Goal: Contribute content: Add original content to the website for others to see

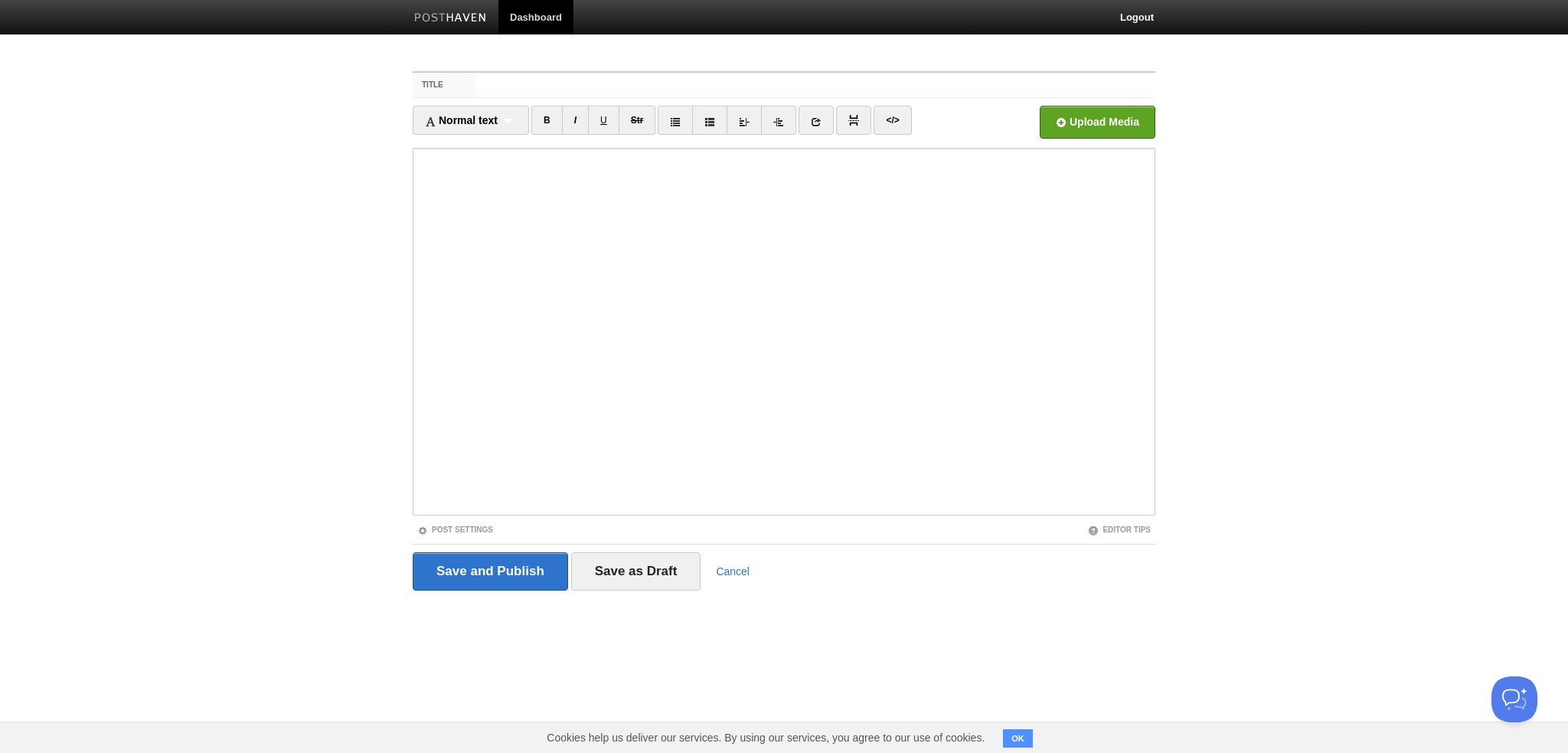
click at [647, 87] on input "Title" at bounding box center [815, 85] width 680 height 25
type input "B"
click at [518, 84] on input "AT-L" at bounding box center [815, 85] width 680 height 25
type input "AT-LP120XUSB TurnTable"
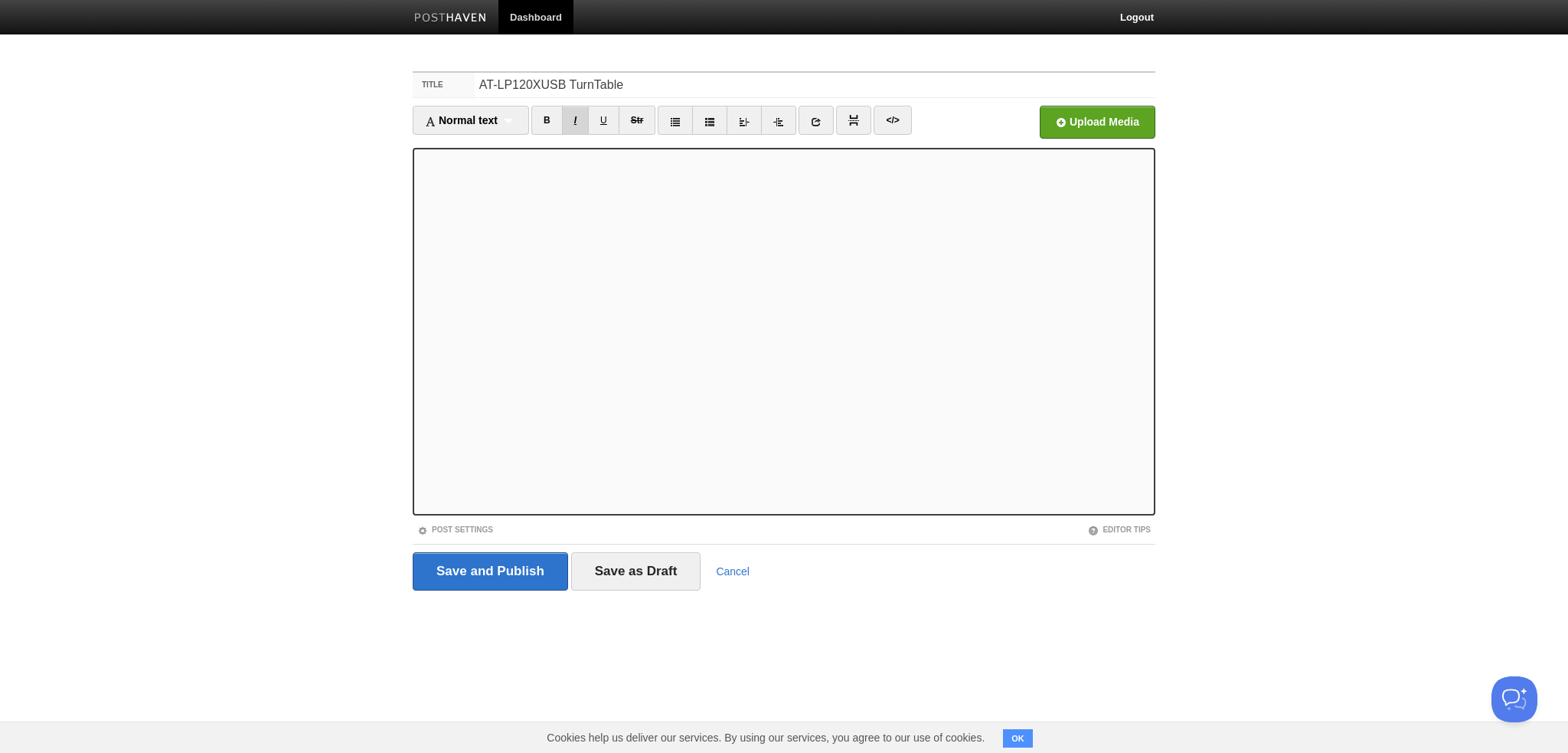
click at [576, 115] on link "I" at bounding box center [575, 121] width 27 height 29
click at [1089, 113] on input "file" at bounding box center [635, 127] width 1159 height 78
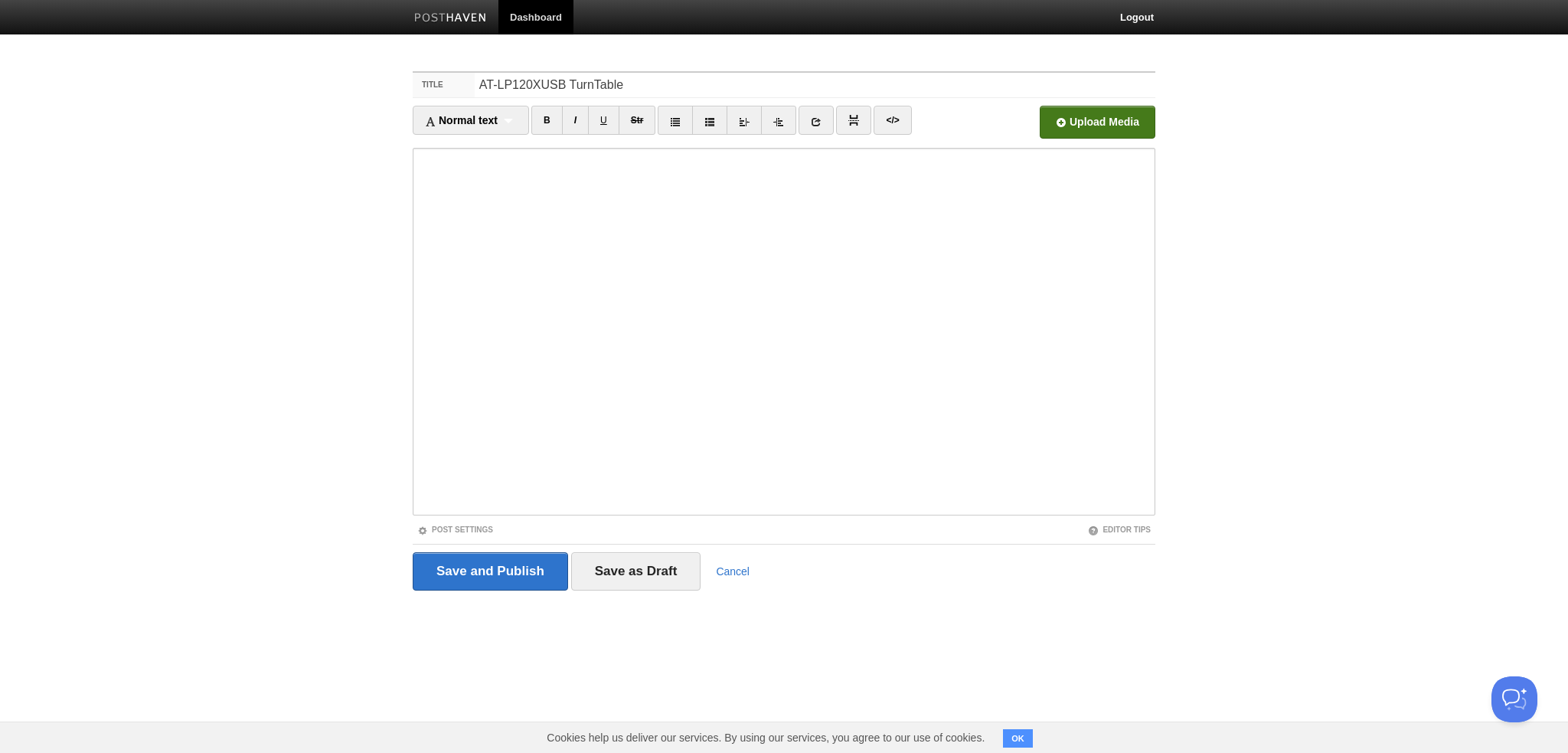
click at [1135, 121] on input "file" at bounding box center [635, 127] width 1159 height 78
click at [501, 572] on input "Save and Publish" at bounding box center [490, 572] width 155 height 38
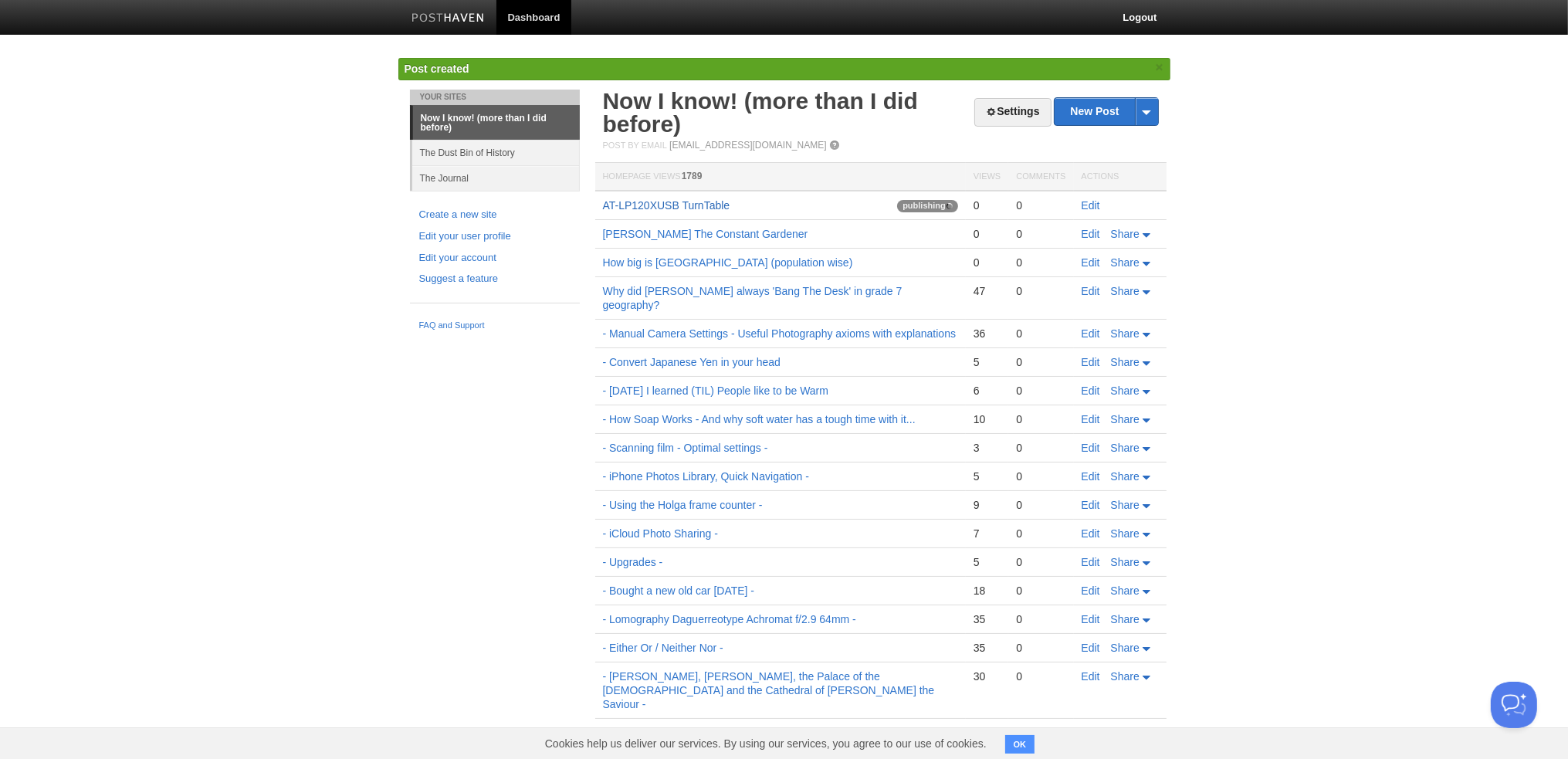
click at [674, 203] on link "AT-LP120XUSB TurnTable" at bounding box center [667, 205] width 127 height 12
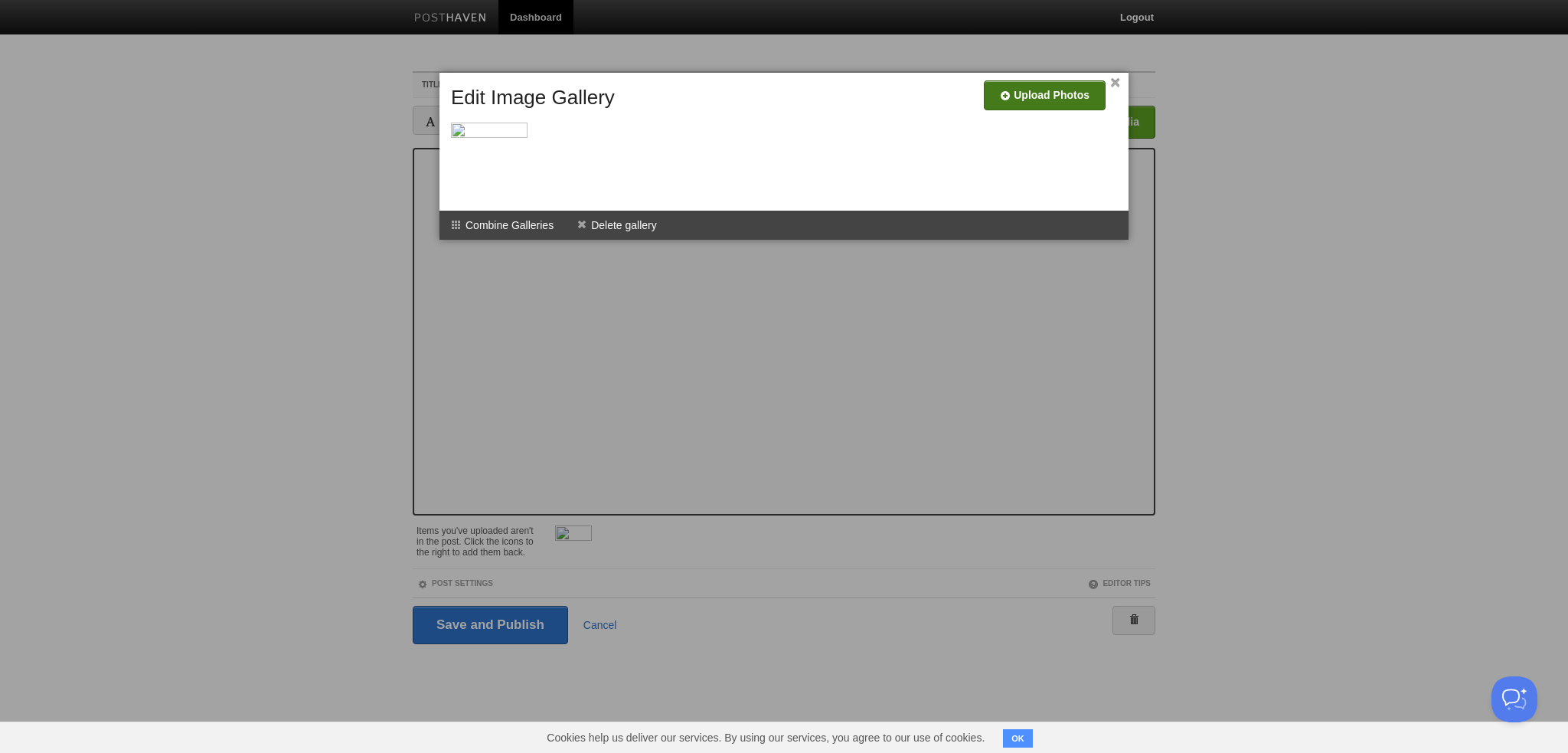
click at [1022, 91] on input "file" at bounding box center [585, 101] width 1159 height 78
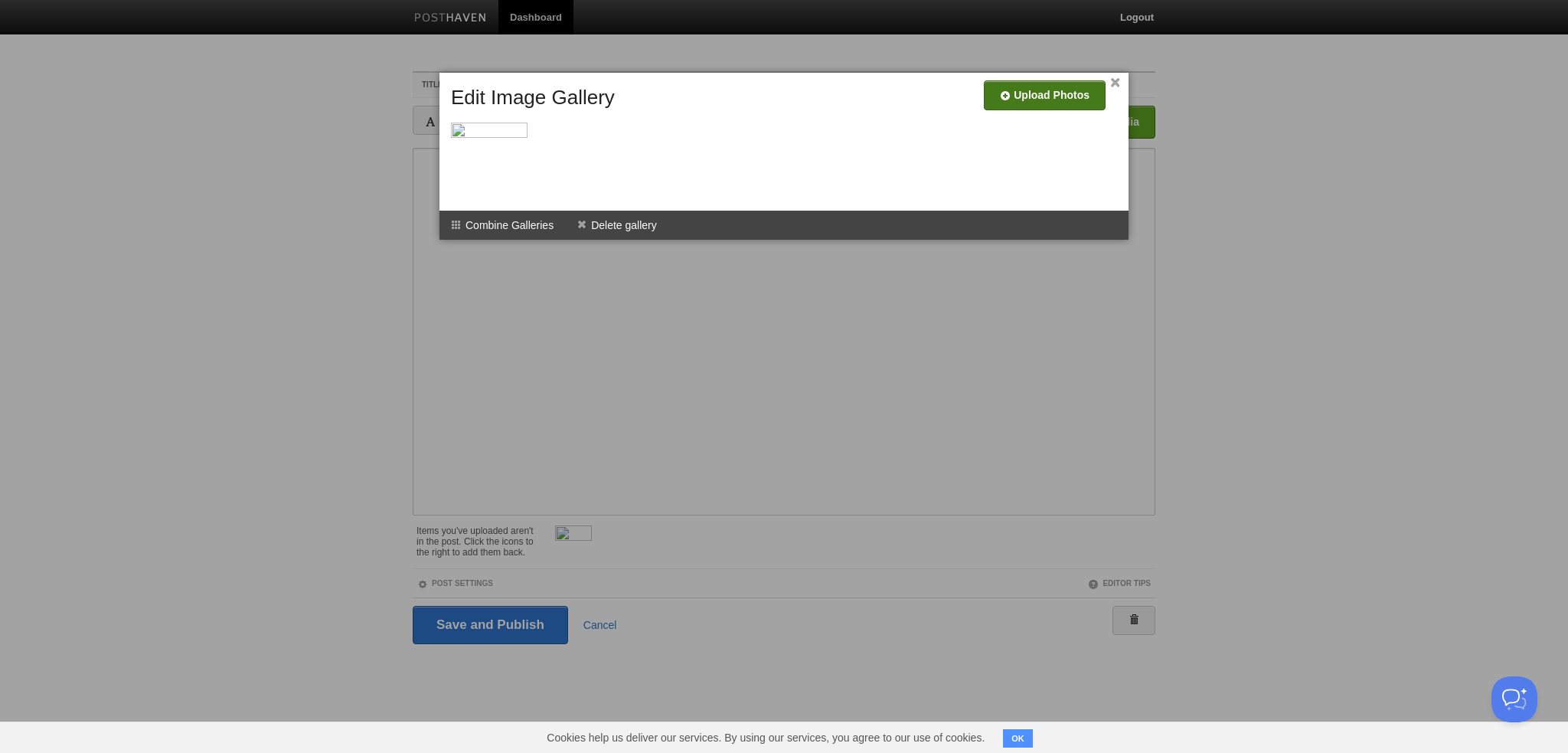
click at [1015, 94] on input "file" at bounding box center [585, 101] width 1159 height 78
type input "C:\fakepath\AT-LP120XUSBhumm-buzz.jpg"
drag, startPoint x: 493, startPoint y: 225, endPoint x: 519, endPoint y: 223, distance: 26.1
click at [495, 225] on li "Combine Galleries" at bounding box center [502, 225] width 126 height 29
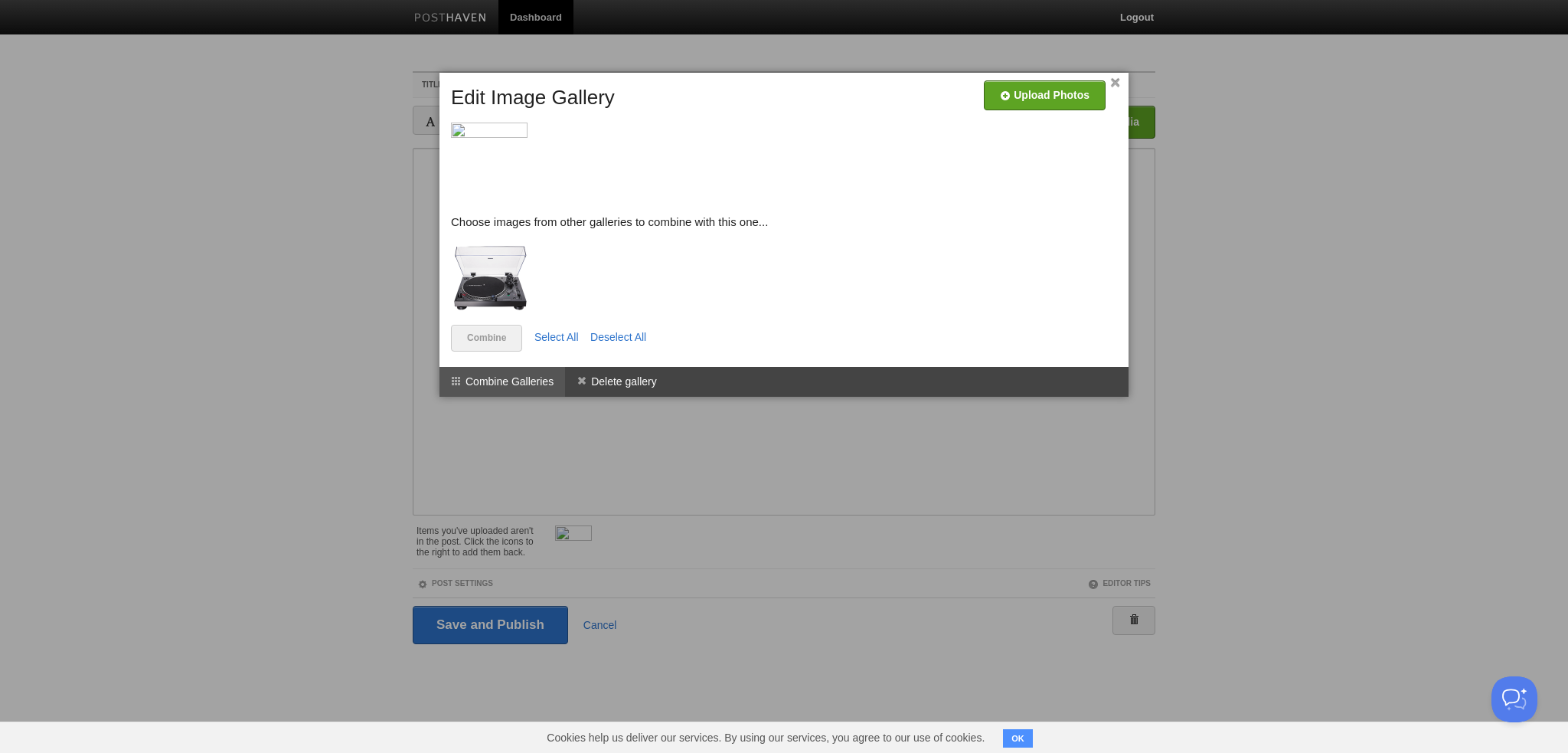
click at [541, 383] on li "Combine Galleries" at bounding box center [502, 382] width 126 height 29
click at [496, 343] on link "Combine" at bounding box center [486, 338] width 71 height 27
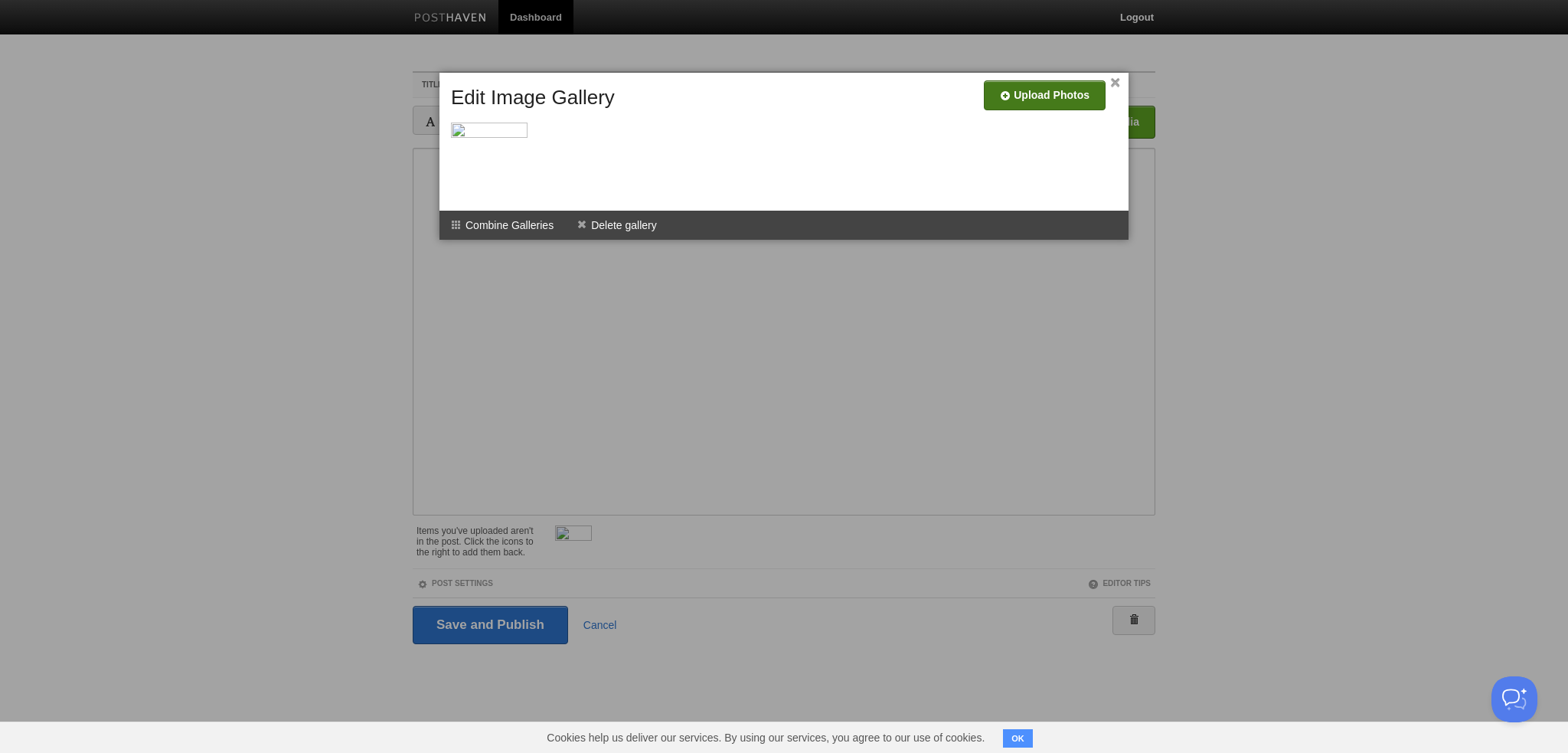
click at [1034, 102] on input "file" at bounding box center [585, 101] width 1159 height 78
click at [611, 472] on div at bounding box center [784, 376] width 1568 height 753
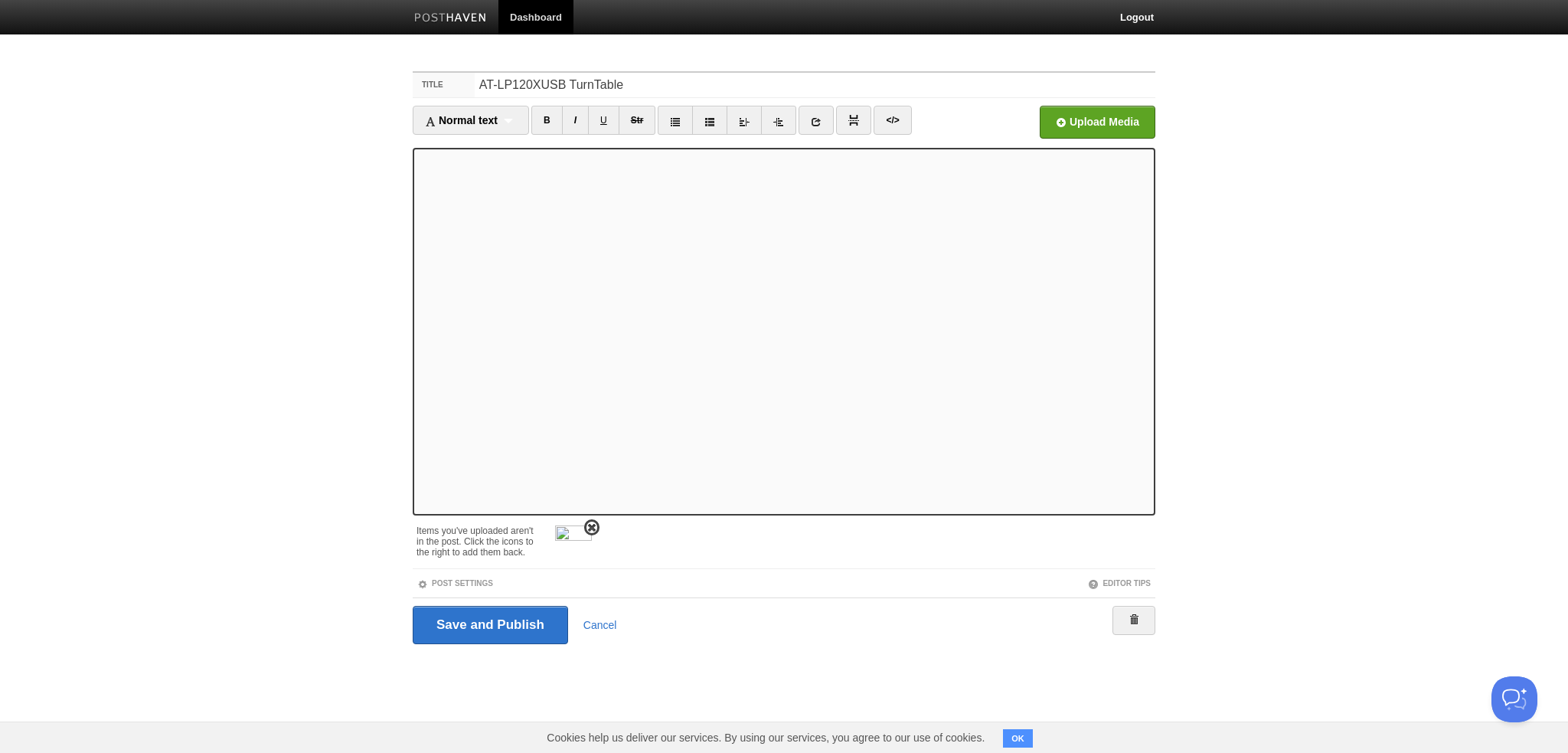
click at [561, 538] on img at bounding box center [574, 544] width 37 height 37
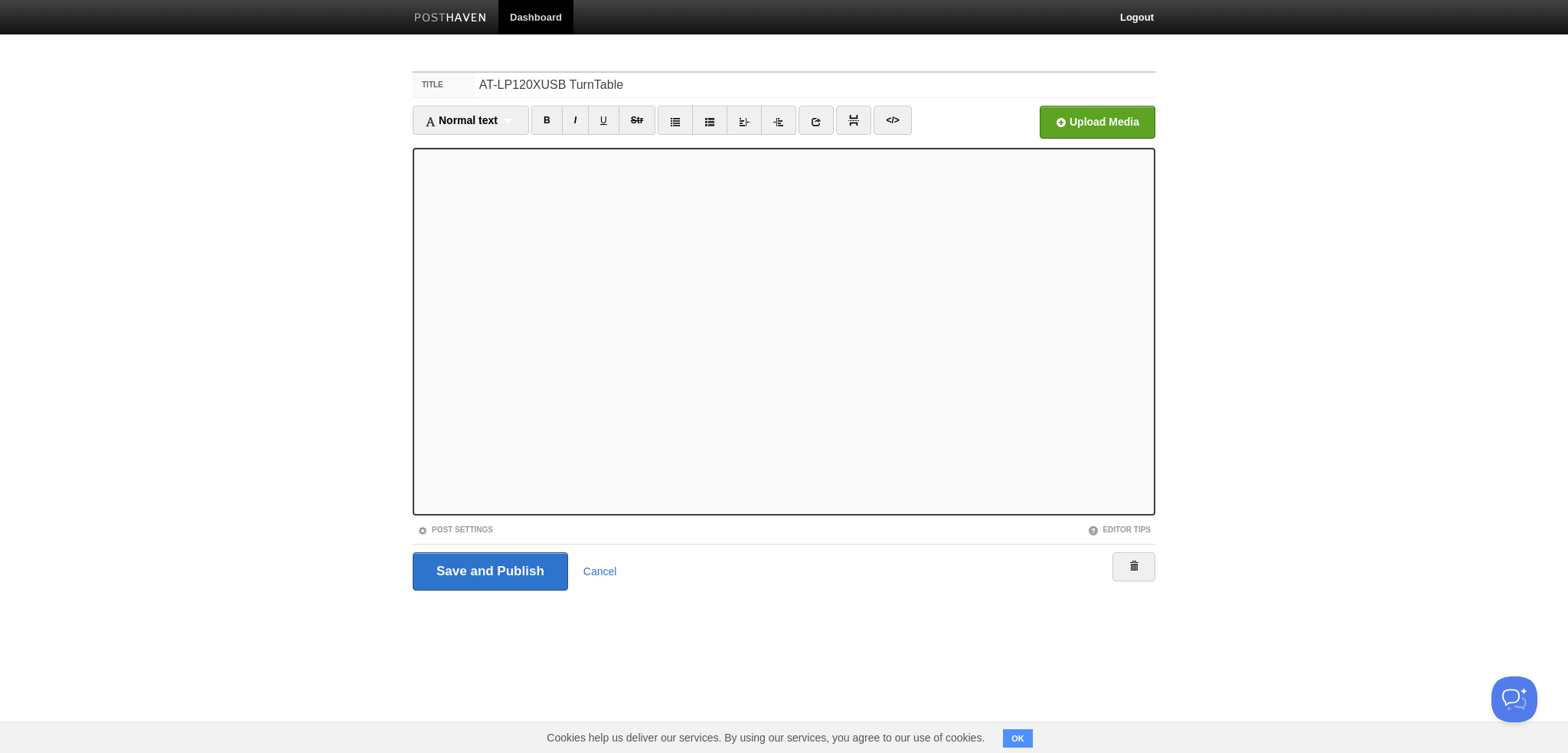
click at [0, 0] on div at bounding box center [0, 0] width 0 height 0
click at [499, 570] on input "Save and Publish" at bounding box center [490, 572] width 155 height 38
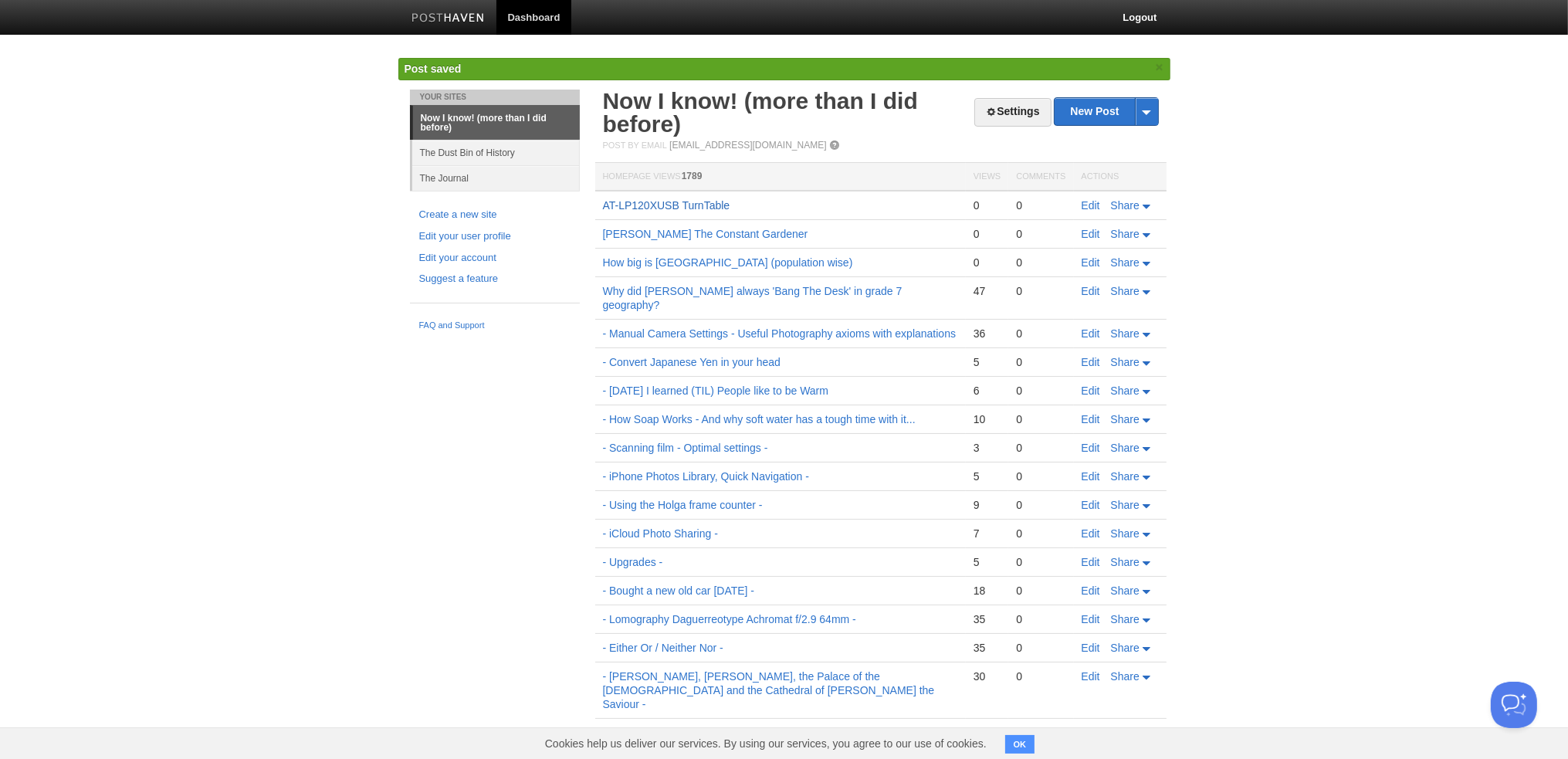
click at [718, 203] on link "AT-LP120XUSB TurnTable" at bounding box center [667, 205] width 127 height 12
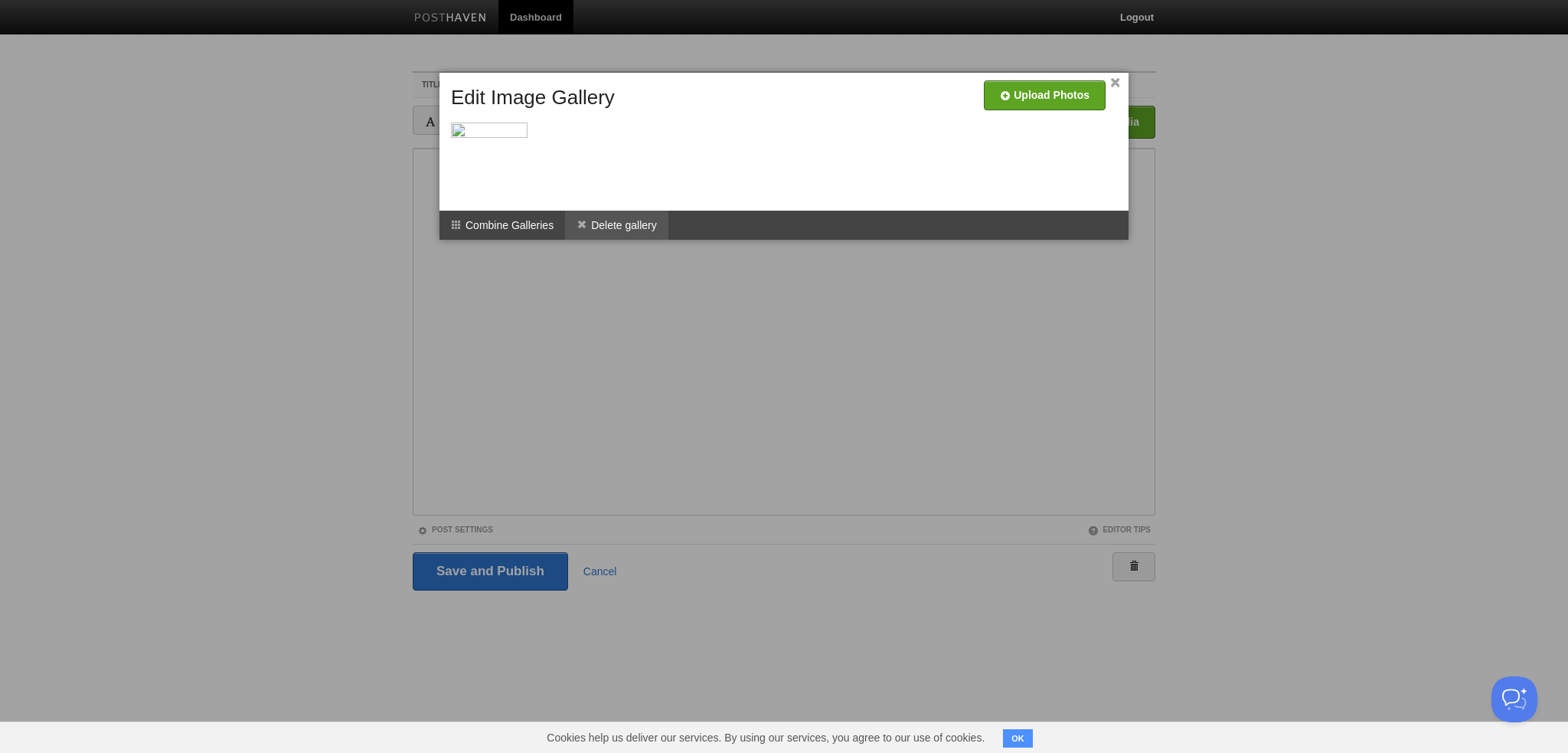
click at [608, 227] on li "Delete gallery" at bounding box center [617, 225] width 104 height 29
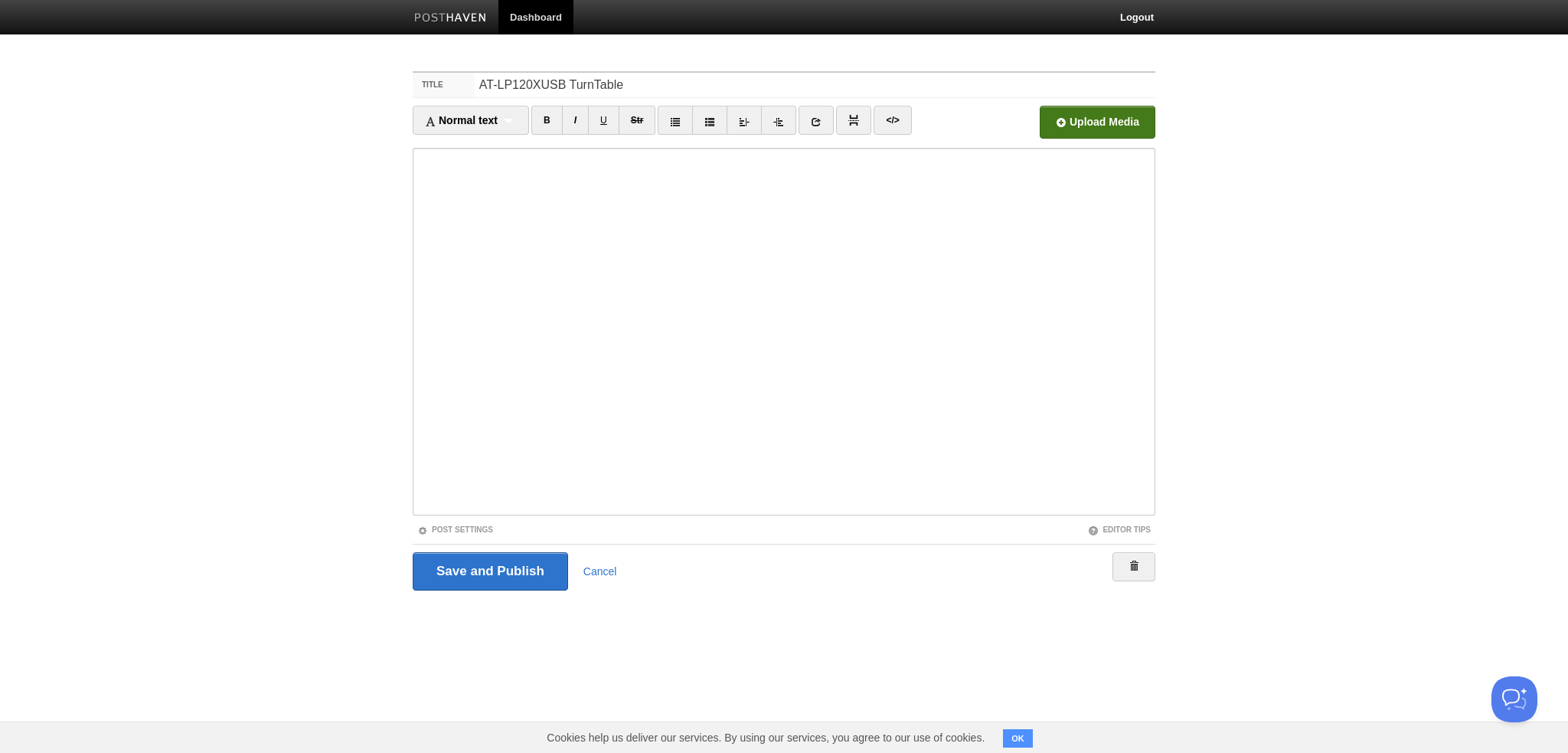
click at [1080, 124] on input "file" at bounding box center [635, 127] width 1159 height 78
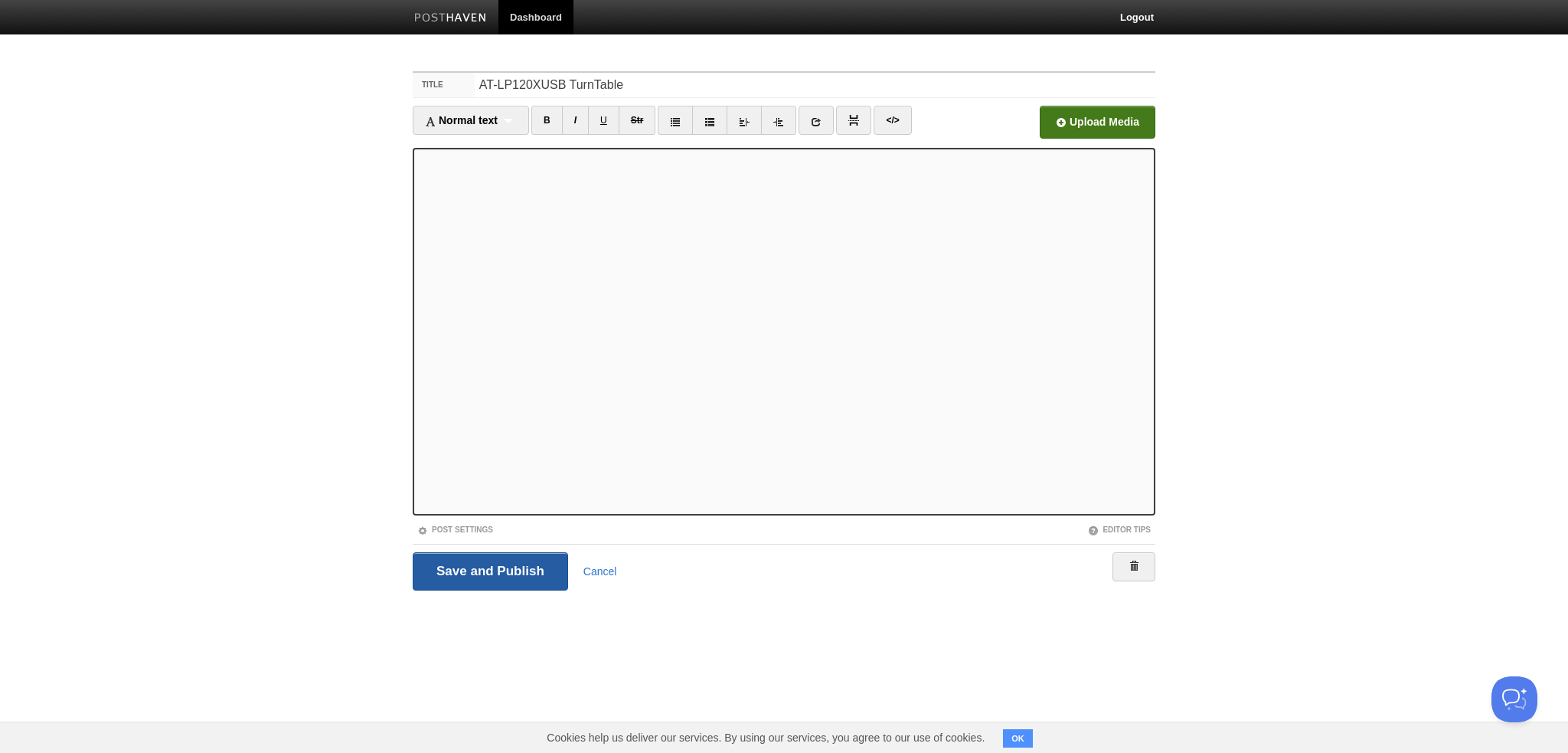
click at [514, 563] on input "Save and Publish" at bounding box center [490, 572] width 155 height 38
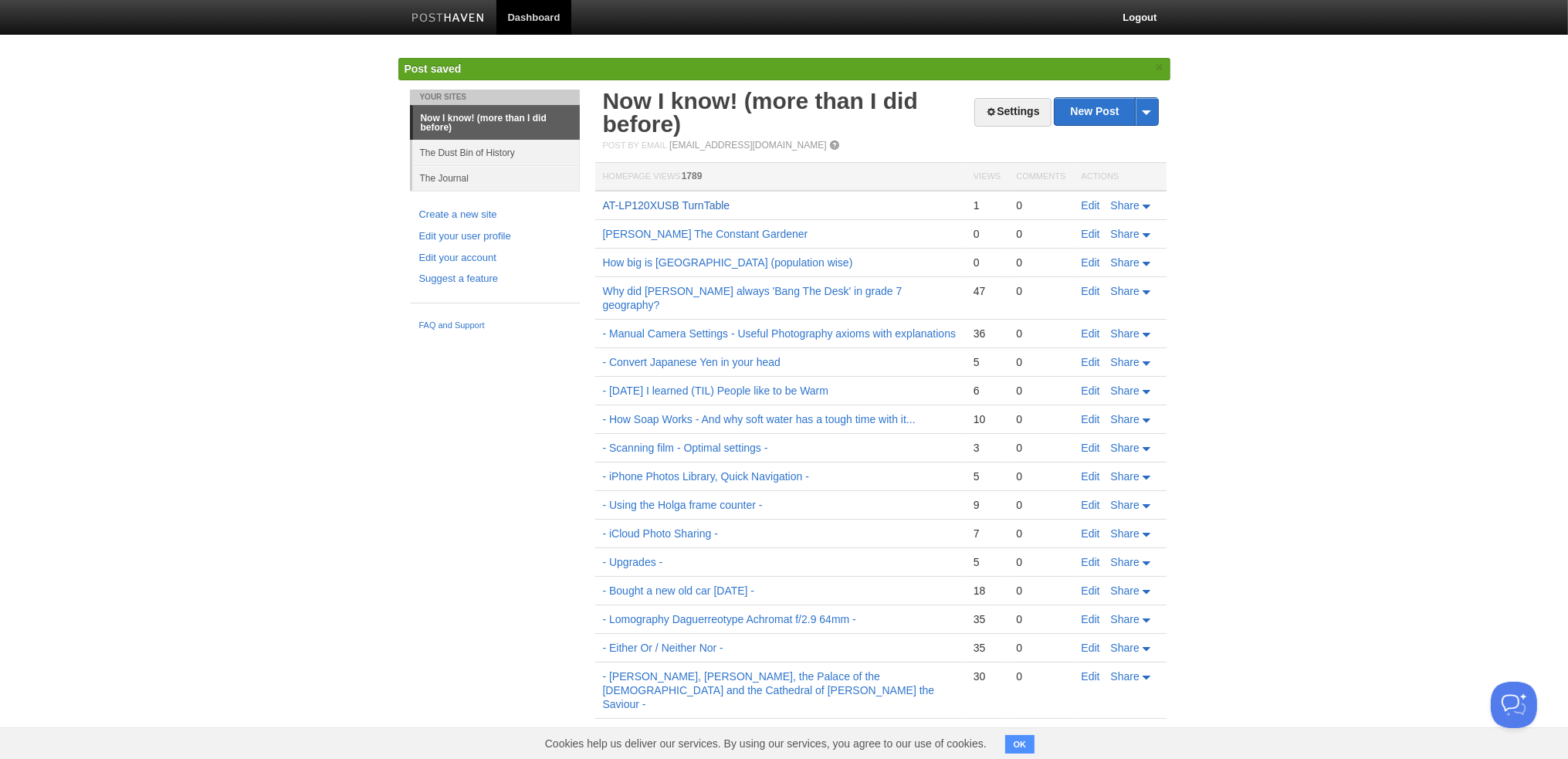
click at [712, 204] on link "AT-LP120XUSB TurnTable" at bounding box center [667, 205] width 127 height 12
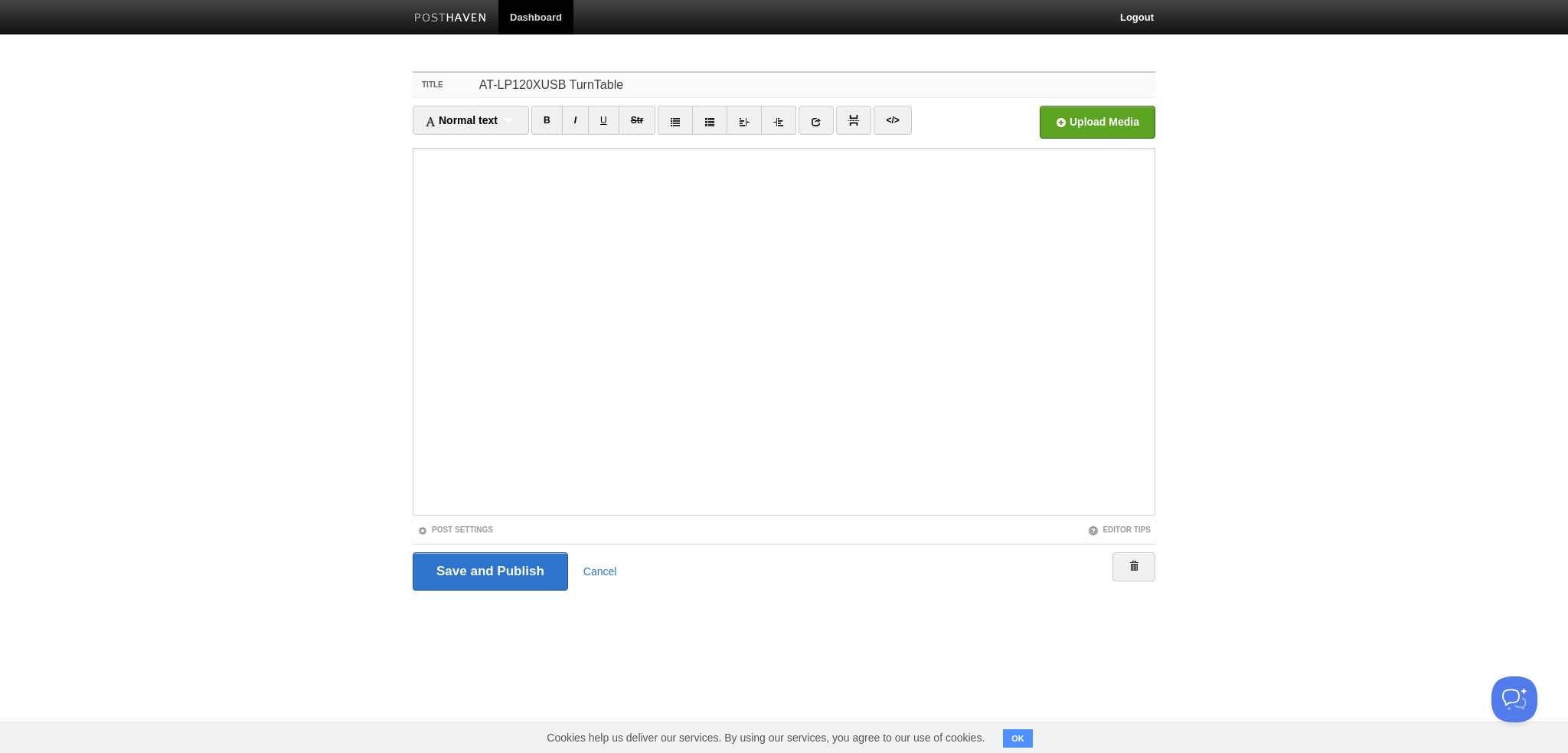
click at [603, 81] on input "AT-LP120XUSB TurnTable" at bounding box center [815, 85] width 680 height 25
type input "AT-LP120XUSB Turntable"
click at [519, 572] on input "Save and Publish" at bounding box center [490, 572] width 155 height 38
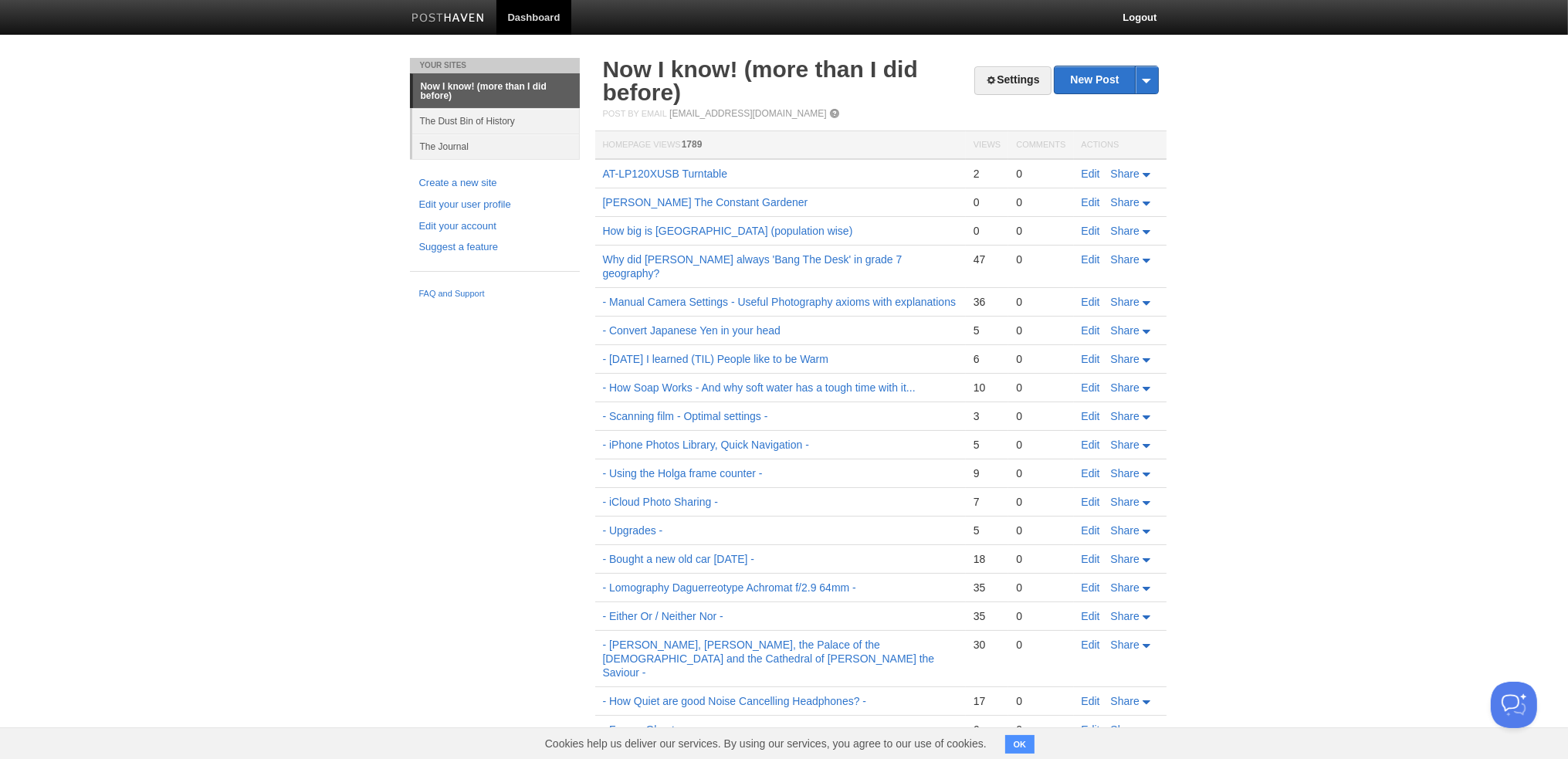
click at [478, 87] on link "Now I know! (more than I did before)" at bounding box center [496, 91] width 166 height 34
click at [447, 87] on link "Now I know! (more than I did before)" at bounding box center [496, 91] width 166 height 34
click at [443, 18] on img at bounding box center [448, 19] width 74 height 12
click at [488, 81] on link "Now I know! (more than I did before)" at bounding box center [496, 91] width 166 height 34
click at [463, 91] on link "Now I know! (more than I did before)" at bounding box center [496, 91] width 166 height 34
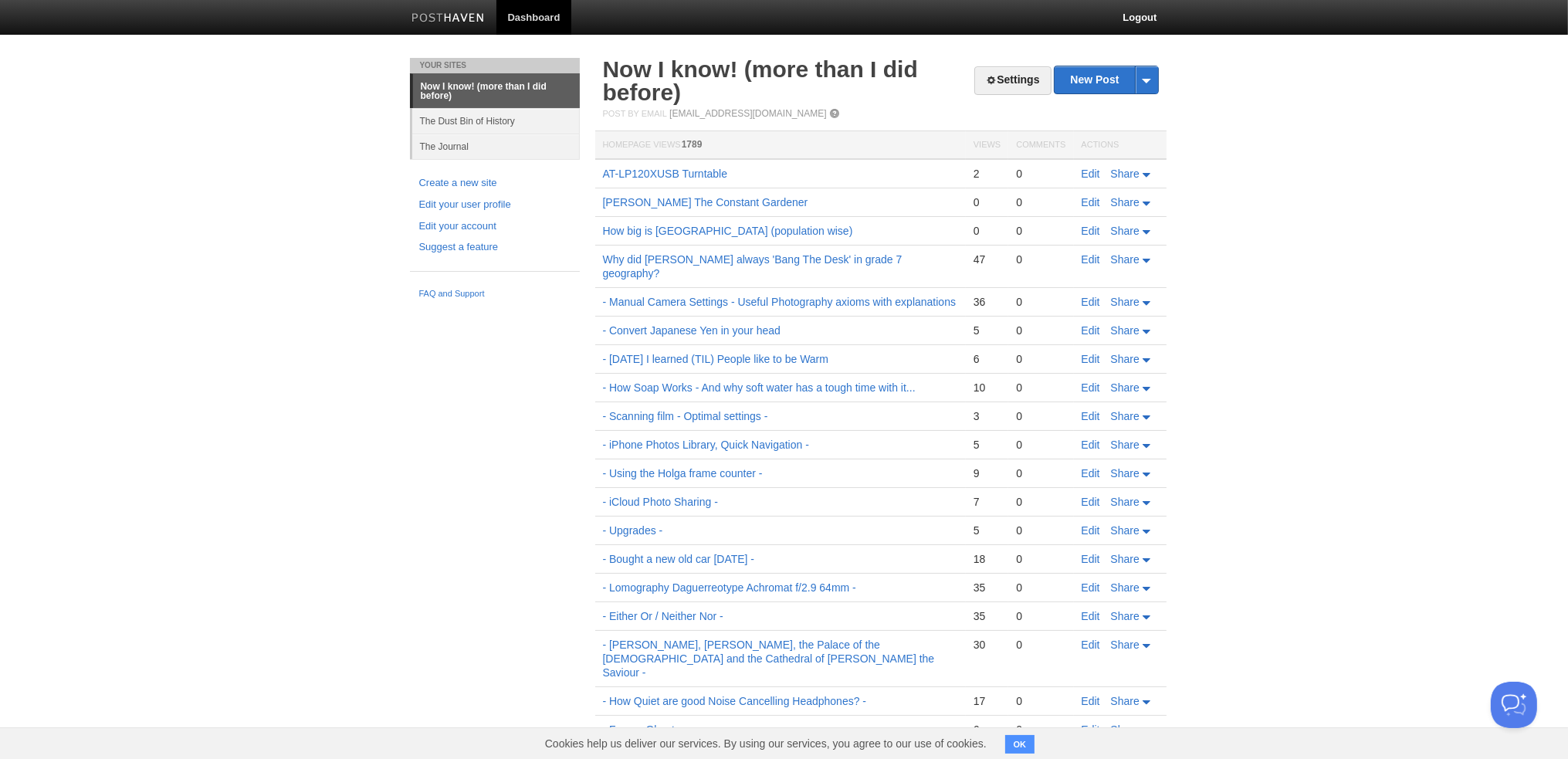
click at [440, 90] on link "Now I know! (more than I did before)" at bounding box center [496, 91] width 166 height 34
click at [832, 77] on link "Now I know! (more than I did before)" at bounding box center [760, 81] width 315 height 49
